Goal: Find specific fact: Find specific fact

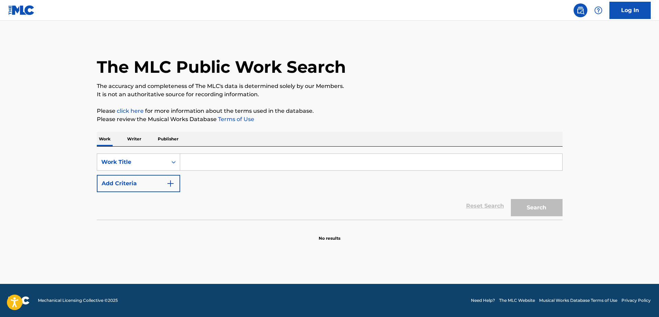
drag, startPoint x: 232, startPoint y: 166, endPoint x: 199, endPoint y: 157, distance: 33.7
click at [232, 166] on input "Search Form" at bounding box center [371, 162] width 382 height 17
click at [158, 162] on div "Work Title" at bounding box center [132, 162] width 62 height 8
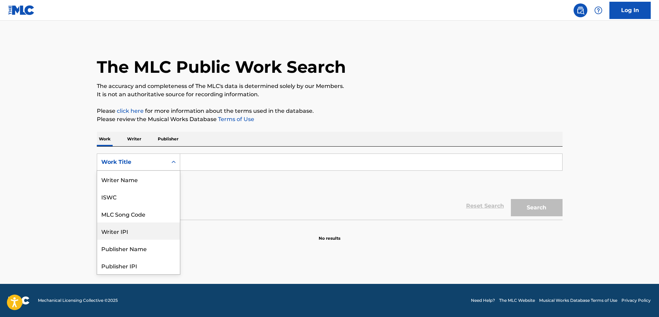
scroll to position [34, 0]
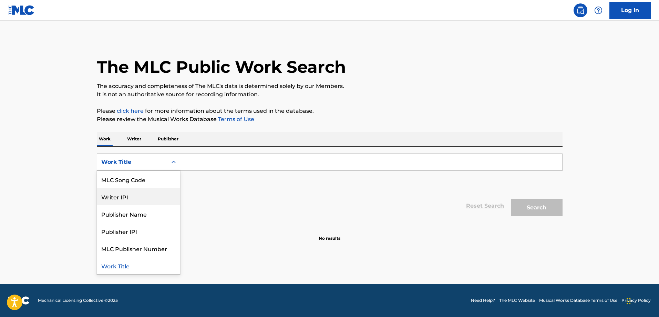
click at [133, 184] on div "MLC Song Code" at bounding box center [138, 179] width 83 height 17
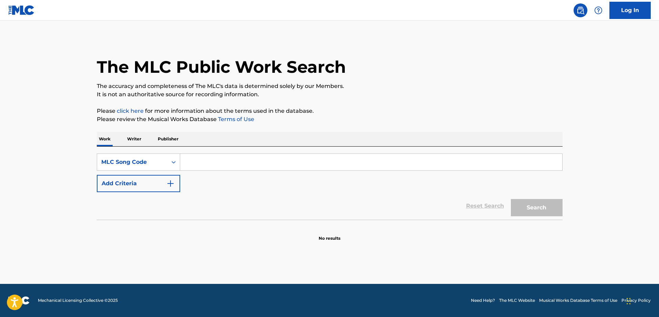
drag, startPoint x: 265, startPoint y: 161, endPoint x: 456, endPoint y: 182, distance: 192.1
click at [267, 162] on input "Search Form" at bounding box center [371, 162] width 382 height 17
paste input "AB20HB"
type input "AB20HB"
click at [562, 220] on section at bounding box center [330, 221] width 466 height 4
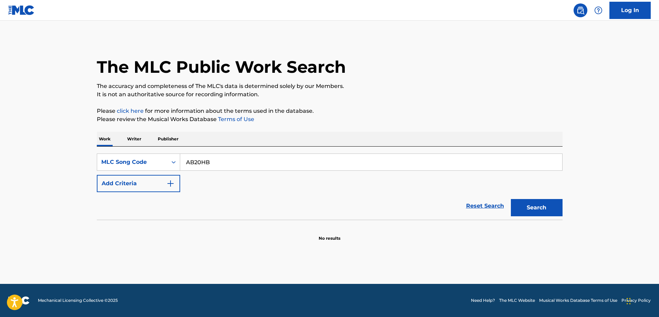
click at [548, 207] on button "Search" at bounding box center [537, 207] width 52 height 17
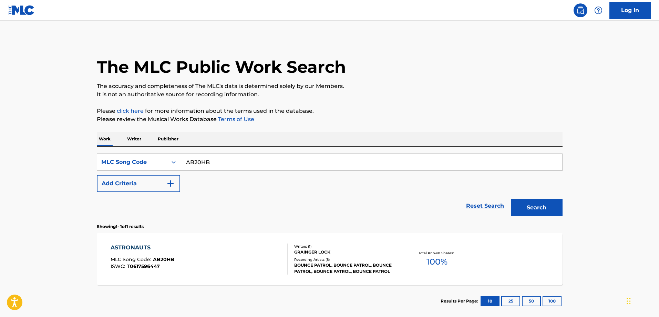
click at [202, 259] on div "ASTRONAUTS MLC Song Code : AB20HB ISWC : T0617596447" at bounding box center [199, 258] width 177 height 31
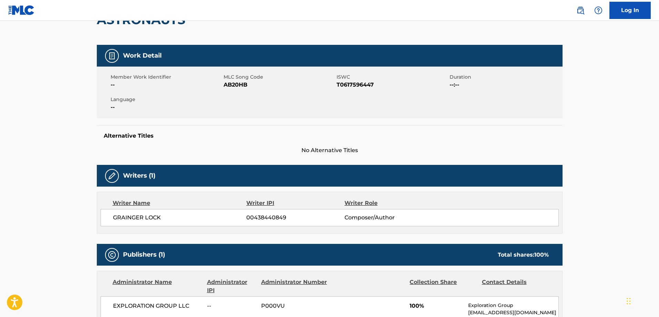
scroll to position [103, 0]
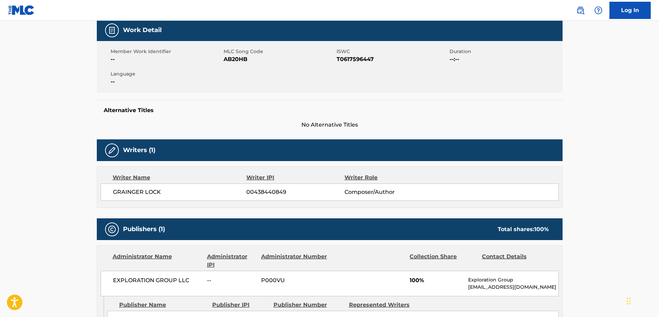
click at [259, 190] on span "00438440849" at bounding box center [295, 192] width 98 height 8
copy span "00438440849"
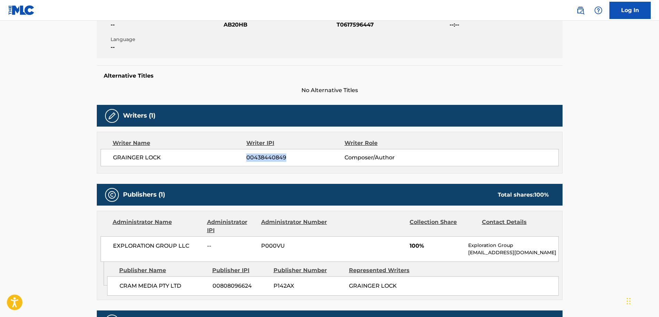
copy span "00438440849"
